Goal: Complete application form

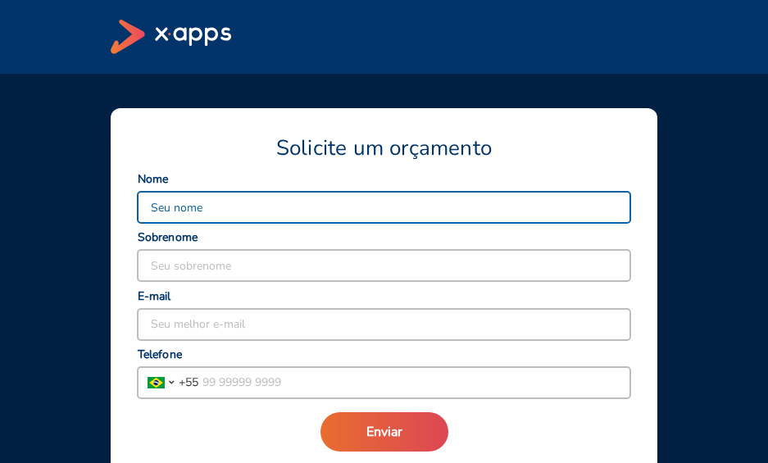
click at [248, 215] on input at bounding box center [384, 207] width 493 height 31
drag, startPoint x: 282, startPoint y: 207, endPoint x: 188, endPoint y: 221, distance: 95.3
click at [188, 221] on input "[PERSON_NAME] [PERSON_NAME]" at bounding box center [384, 207] width 493 height 31
type input "[PERSON_NAME] [PERSON_NAME]"
click at [175, 265] on input at bounding box center [384, 265] width 493 height 31
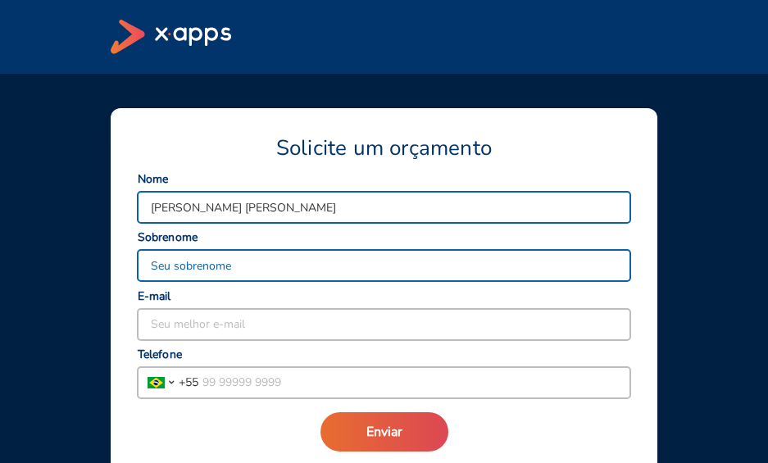
paste input "[PERSON_NAME] [PERSON_NAME]"
type input "[PERSON_NAME] [PERSON_NAME]"
drag, startPoint x: 292, startPoint y: 209, endPoint x: 279, endPoint y: 202, distance: 14.7
click at [289, 209] on input "[PERSON_NAME] [PERSON_NAME]" at bounding box center [384, 207] width 493 height 31
drag, startPoint x: 277, startPoint y: 202, endPoint x: 189, endPoint y: 202, distance: 88.5
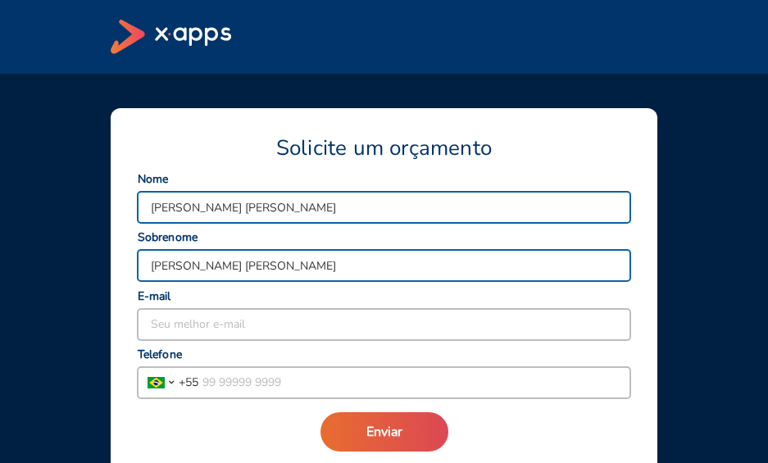
click at [189, 202] on input "[PERSON_NAME] [PERSON_NAME]" at bounding box center [384, 207] width 493 height 31
type input "Weley"
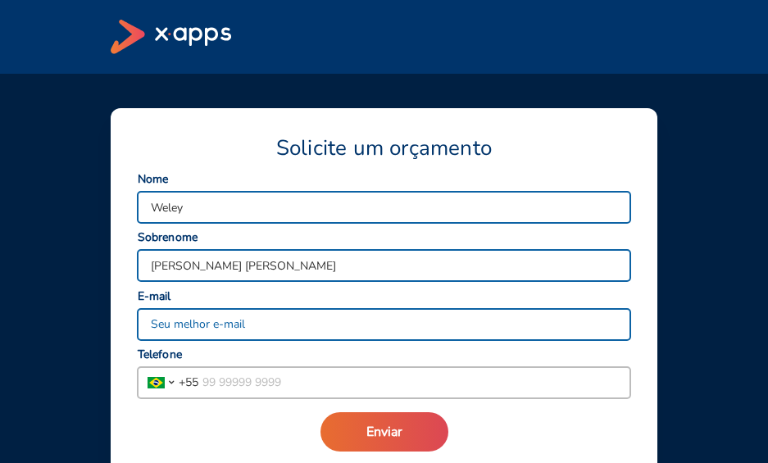
click at [215, 333] on input at bounding box center [384, 324] width 493 height 31
type input "[PERSON_NAME][EMAIL_ADDRESS][DOMAIN_NAME]"
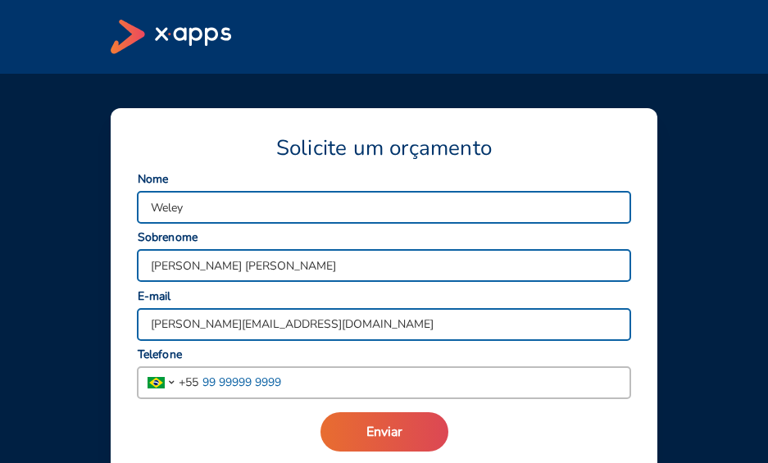
click at [321, 389] on input "tel" at bounding box center [414, 382] width 432 height 31
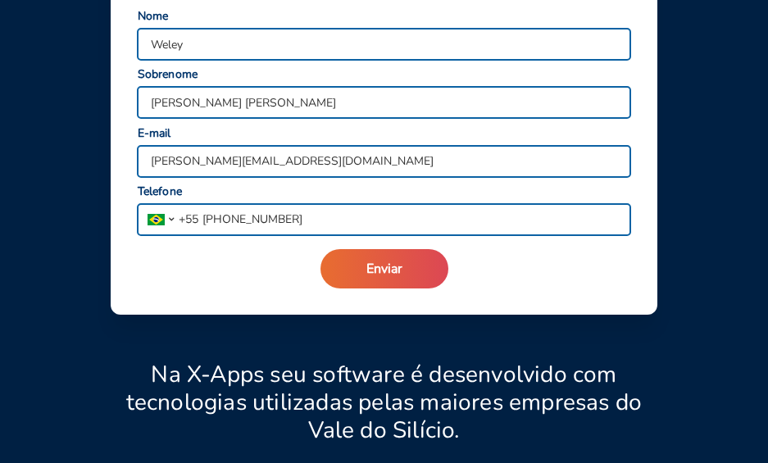
scroll to position [164, 0]
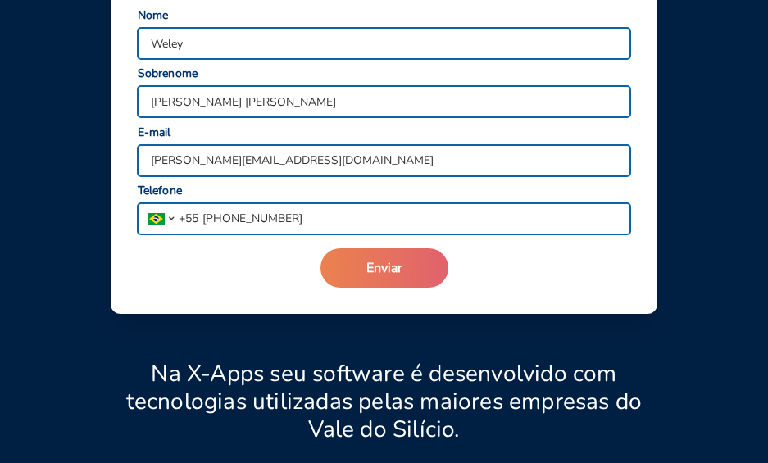
type input "[PHONE_NUMBER]"
